Goal: Transaction & Acquisition: Purchase product/service

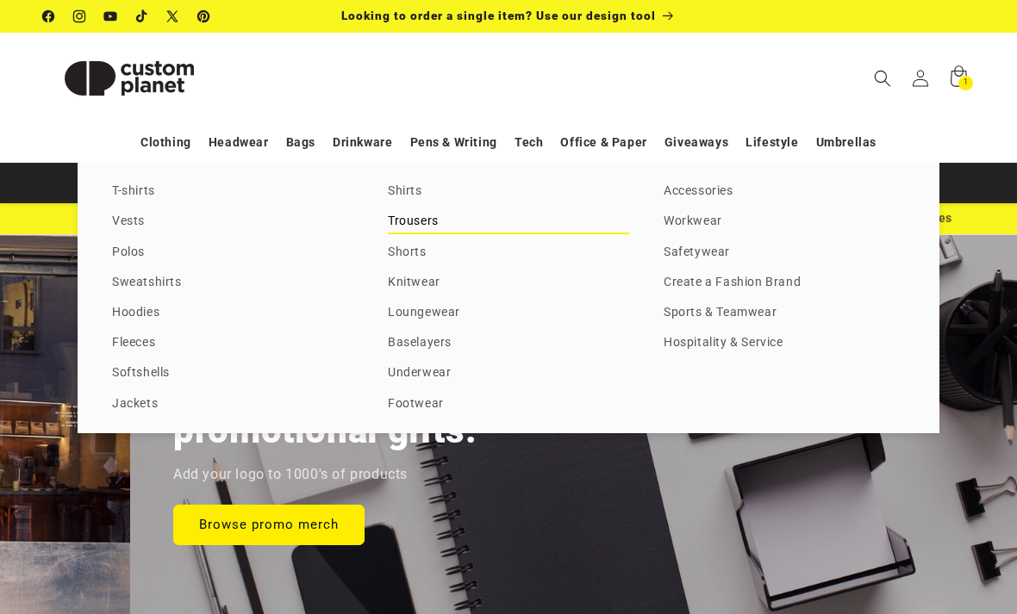
scroll to position [0, 2034]
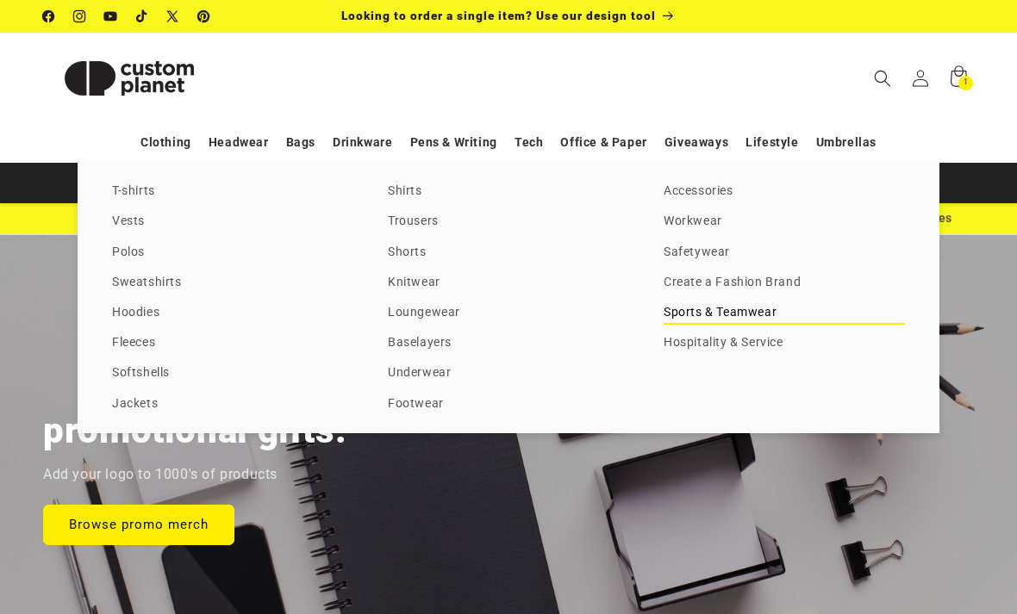
click at [713, 325] on link "Sports & Teamwear" at bounding box center [784, 313] width 241 height 23
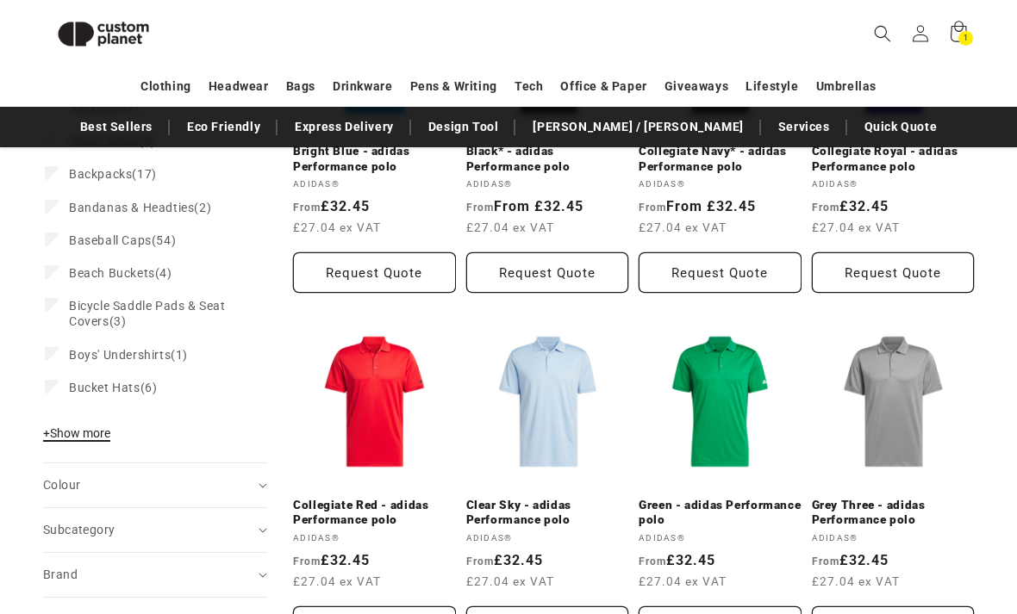
scroll to position [387, 0]
click at [103, 438] on button "+ Show more - Show less" at bounding box center [79, 438] width 72 height 24
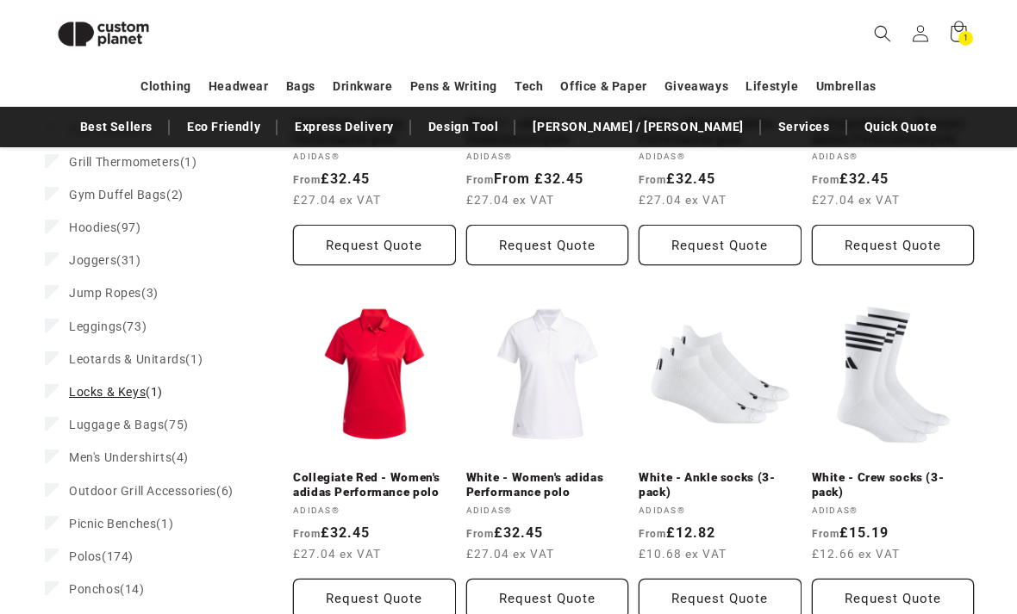
scroll to position [1084, 0]
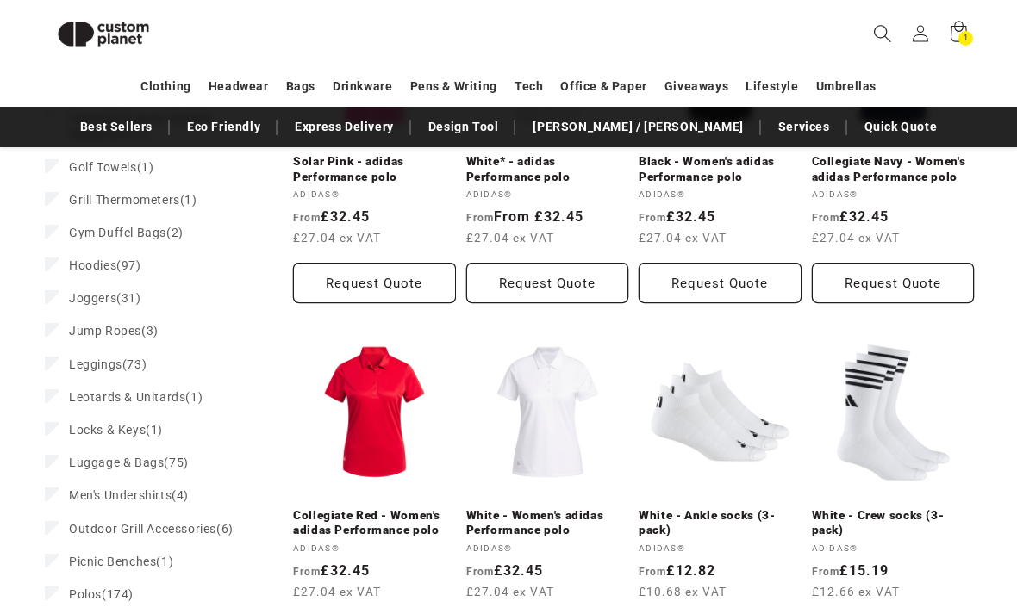
click at [883, 47] on span "Search" at bounding box center [882, 34] width 38 height 38
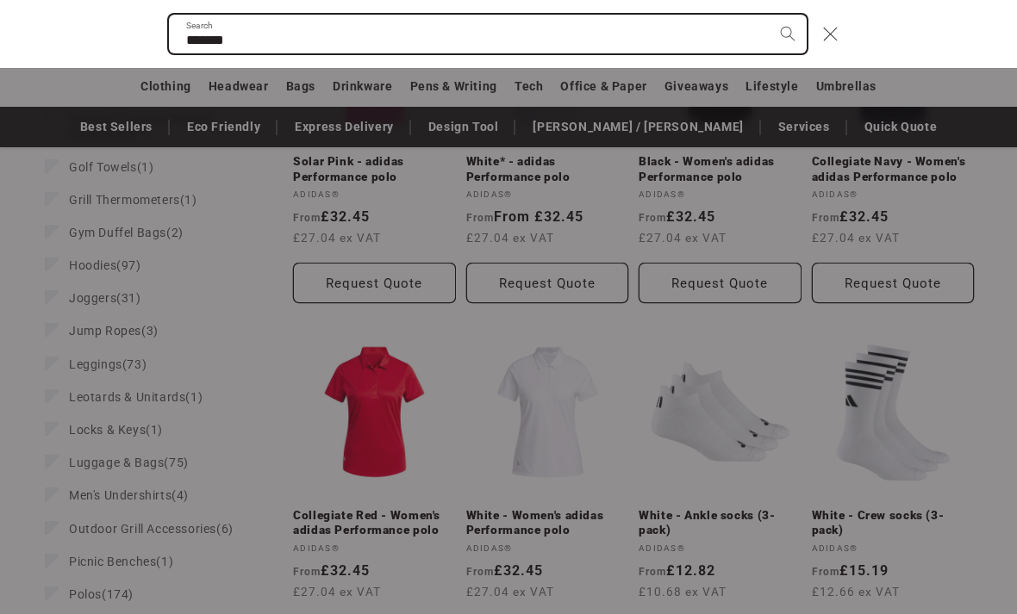
type input "*******"
click at [787, 34] on button "Search" at bounding box center [788, 34] width 38 height 38
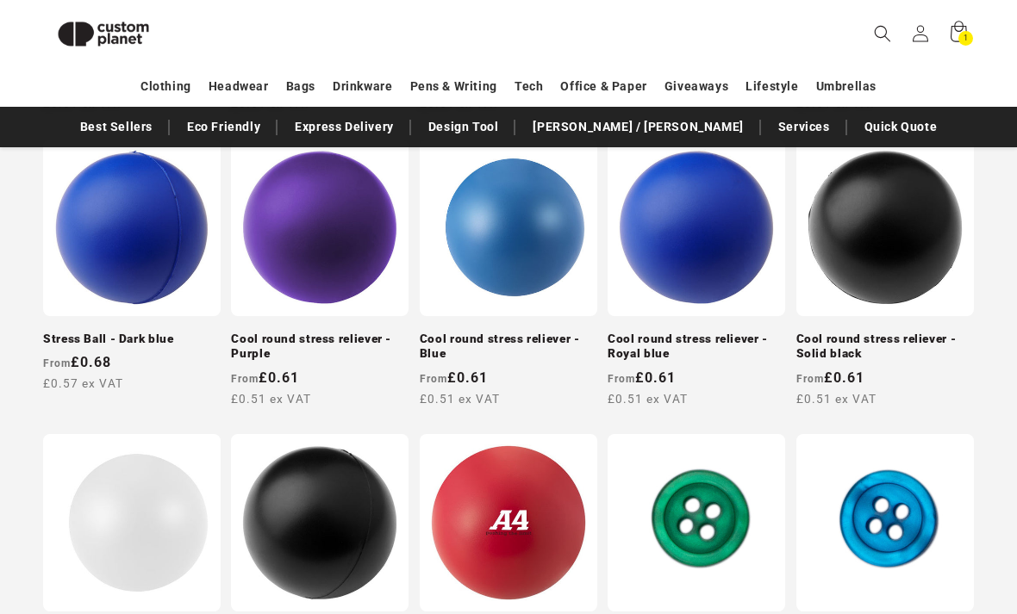
scroll to position [611, 0]
